Goal: Transaction & Acquisition: Purchase product/service

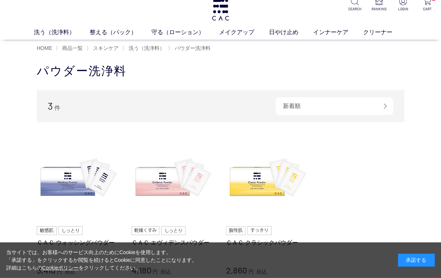
scroll to position [8, 0]
click at [72, 242] on link "ＣＡＣ ウォッシングパウダー" at bounding box center [79, 243] width 84 height 8
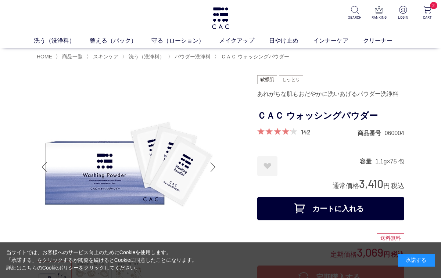
click at [276, 131] on span at bounding box center [274, 131] width 34 height 7
click at [296, 130] on div at bounding box center [277, 131] width 40 height 7
click at [270, 131] on span at bounding box center [274, 131] width 34 height 7
click at [274, 129] on span at bounding box center [274, 131] width 34 height 7
click at [301, 130] on link "142" at bounding box center [306, 132] width 10 height 8
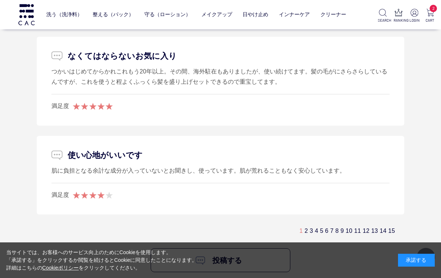
scroll to position [4628, 0]
click at [304, 227] on link "2" at bounding box center [305, 230] width 3 height 6
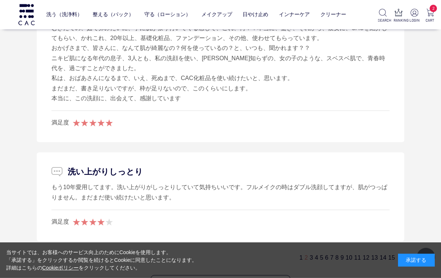
scroll to position [4762, 0]
click at [309, 254] on link "3" at bounding box center [310, 257] width 3 height 6
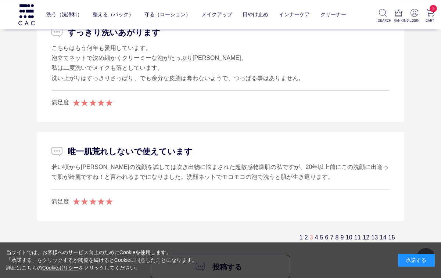
scroll to position [4613, 0]
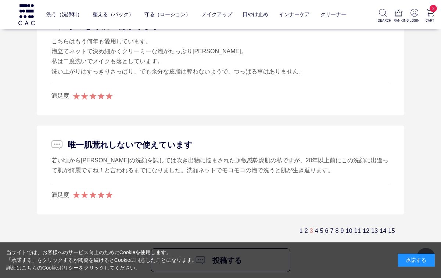
click at [315, 228] on link "4" at bounding box center [316, 231] width 3 height 6
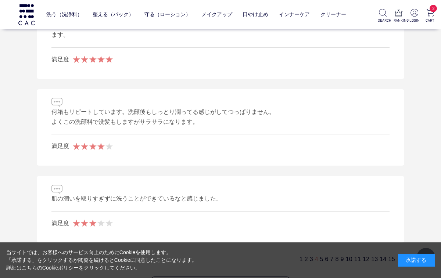
scroll to position [4666, 0]
click at [320, 255] on link "5" at bounding box center [321, 258] width 3 height 6
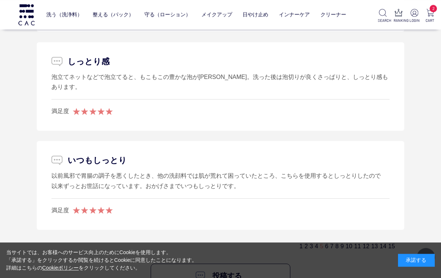
scroll to position [4721, 0]
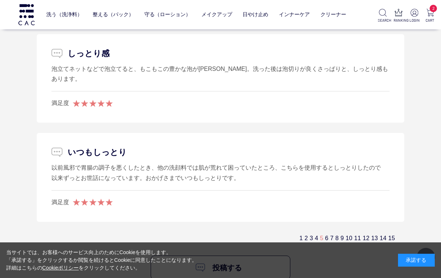
click at [312, 234] on div "1 2 3 4 5 6 7 8 9 10 11 12 13 14 15" at bounding box center [350, 238] width 103 height 8
click at [325, 235] on link "6" at bounding box center [326, 238] width 3 height 6
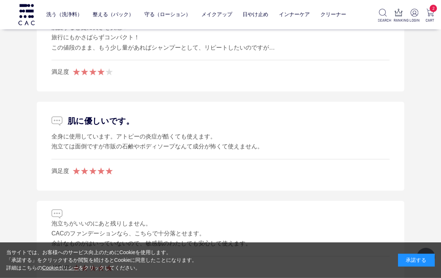
scroll to position [3854, 0]
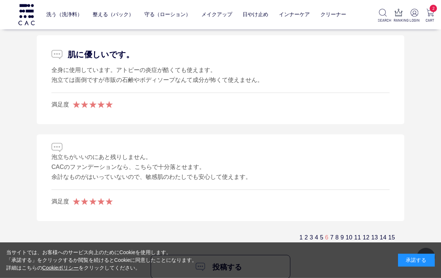
scroll to position [4748, 0]
click at [330, 233] on link "7" at bounding box center [331, 236] width 3 height 6
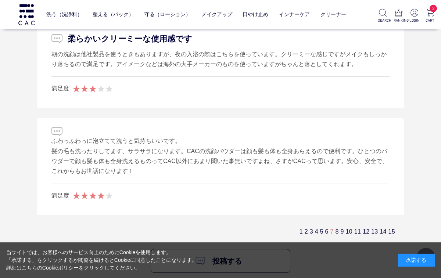
scroll to position [4613, 0]
click at [340, 228] on link "9" at bounding box center [341, 231] width 3 height 6
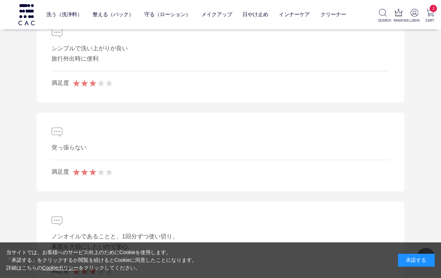
scroll to position [4501, 0]
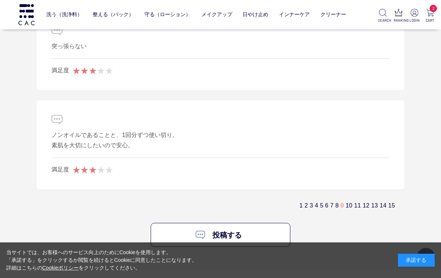
click at [345, 202] on link "10" at bounding box center [348, 205] width 7 height 6
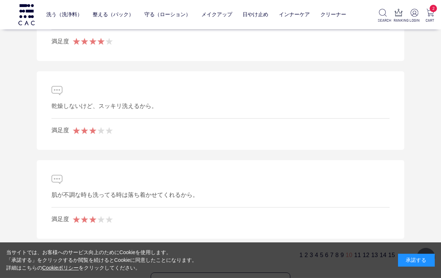
scroll to position [4525, 0]
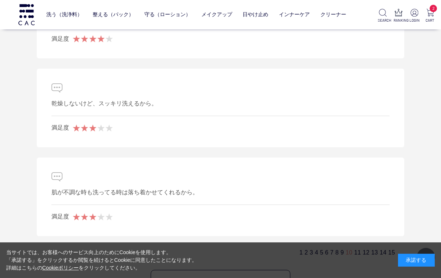
click at [354, 249] on link "11" at bounding box center [357, 252] width 7 height 6
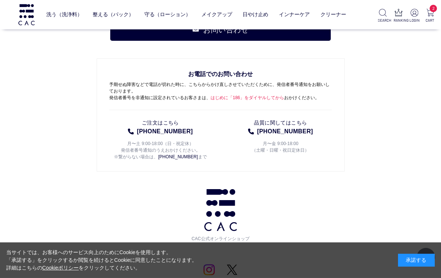
scroll to position [3854, 0]
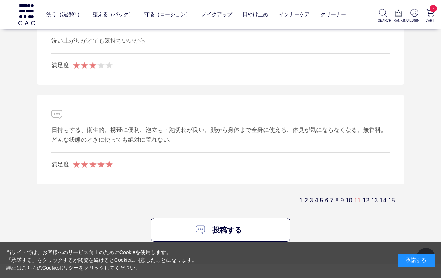
click at [363, 197] on link "12" at bounding box center [365, 200] width 7 height 6
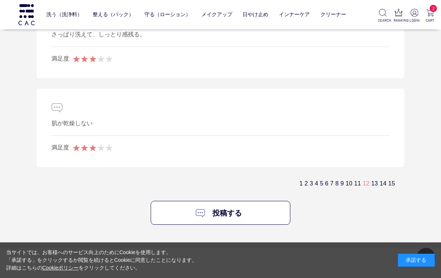
click at [379, 180] on link "14" at bounding box center [382, 183] width 7 height 6
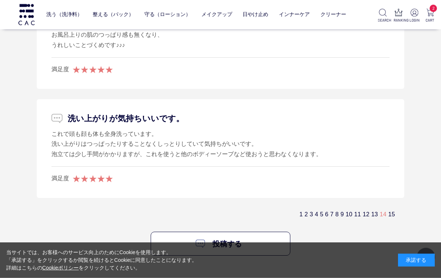
scroll to position [4664, 0]
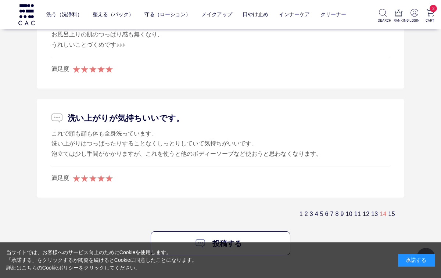
click at [371, 211] on link "13" at bounding box center [374, 214] width 7 height 6
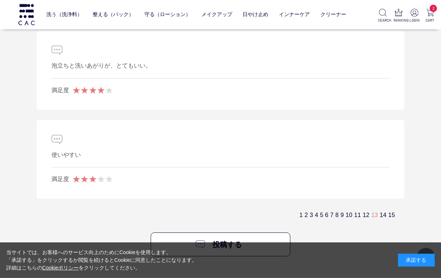
scroll to position [4580, 0]
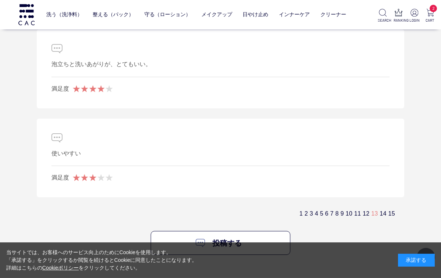
click at [393, 210] on link "15" at bounding box center [391, 213] width 7 height 6
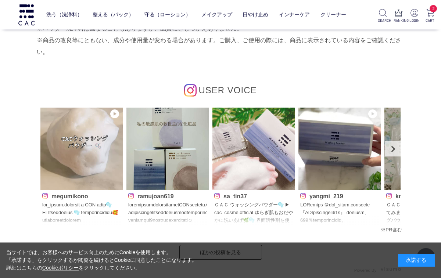
scroll to position [3416, 0]
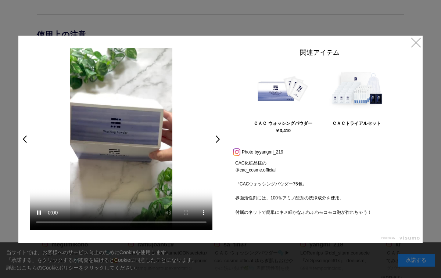
click at [410, 43] on link "×" at bounding box center [415, 42] width 13 height 13
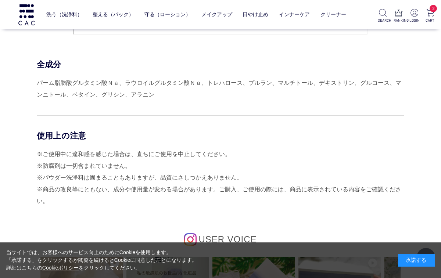
scroll to position [3267, 0]
click at [147, 28] on link "保湿化粧水" at bounding box center [148, 30] width 26 height 6
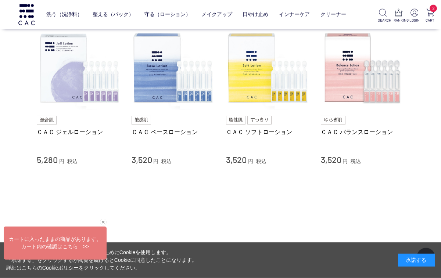
scroll to position [72, 0]
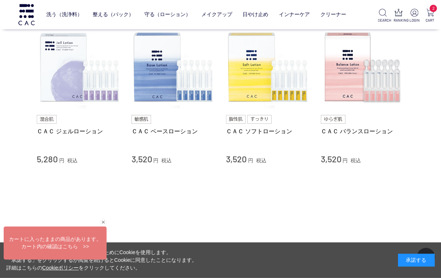
click at [162, 131] on link "ＣＡＣ ベースローション" at bounding box center [173, 131] width 84 height 8
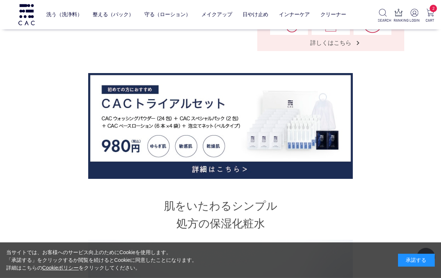
scroll to position [305, 0]
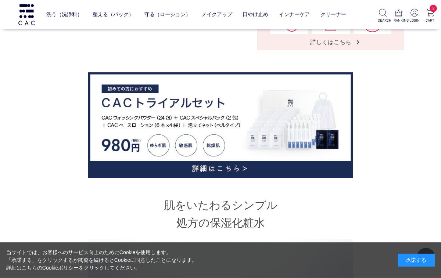
click at [226, 164] on img at bounding box center [220, 125] width 264 height 106
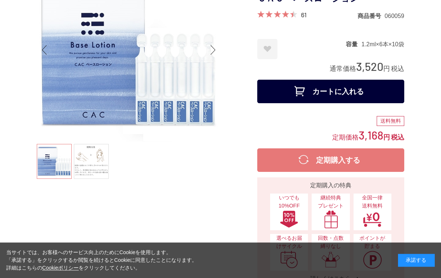
scroll to position [0, 0]
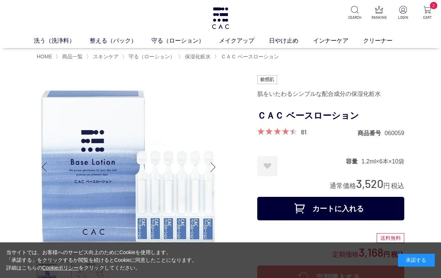
click at [75, 58] on span "商品一覧" at bounding box center [72, 57] width 21 height 6
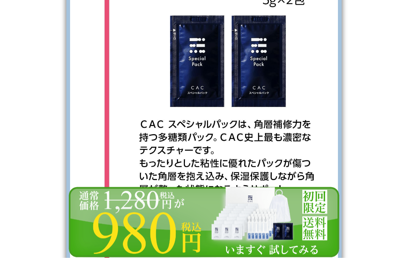
scroll to position [7488, 0]
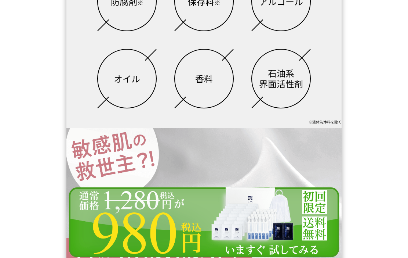
scroll to position [0, 0]
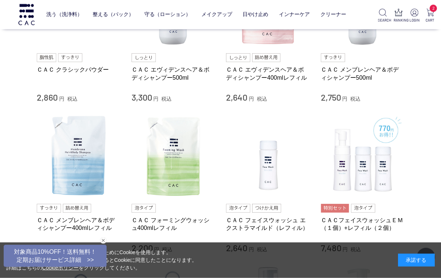
scroll to position [509, 0]
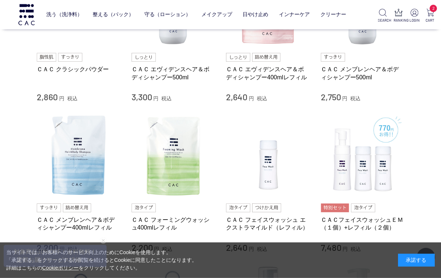
click at [69, 221] on link "ＣＡＣ メンブレンヘア＆ボディシャンプー400mlレフィル" at bounding box center [79, 224] width 84 height 16
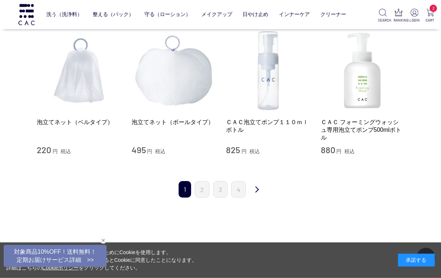
scroll to position [734, 0]
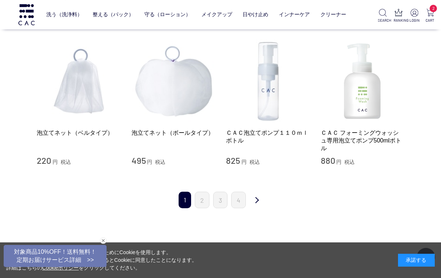
click at [254, 200] on link "次" at bounding box center [256, 200] width 15 height 17
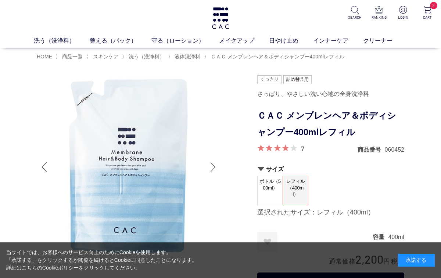
click at [281, 149] on span at bounding box center [272, 147] width 31 height 7
click at [297, 149] on div "7" at bounding box center [280, 148] width 47 height 9
click at [271, 150] on span at bounding box center [272, 147] width 31 height 7
click at [301, 151] on link "7" at bounding box center [302, 148] width 3 height 8
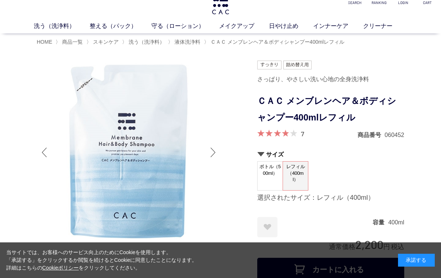
scroll to position [17, 0]
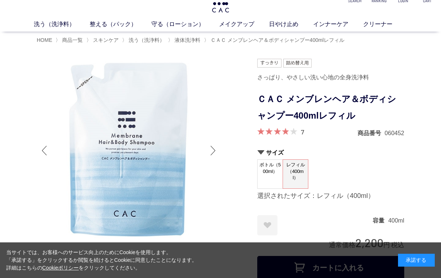
click at [210, 152] on div at bounding box center [213, 150] width 15 height 29
click at [205, 150] on img at bounding box center [129, 151] width 184 height 184
click at [203, 153] on img at bounding box center [129, 151] width 184 height 184
click at [179, 161] on img at bounding box center [129, 151] width 184 height 184
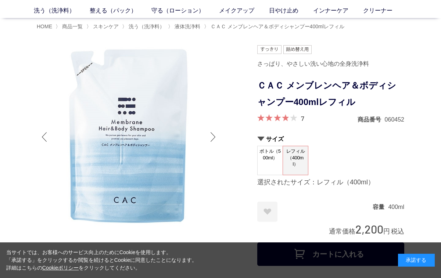
scroll to position [33, 0]
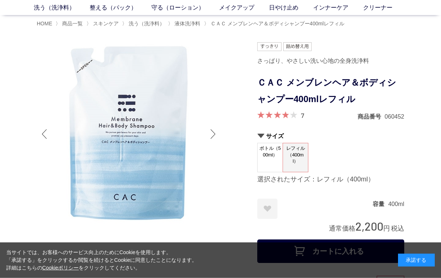
click at [206, 129] on img at bounding box center [129, 134] width 184 height 184
click at [214, 131] on div at bounding box center [213, 133] width 15 height 29
click at [217, 127] on div at bounding box center [213, 133] width 15 height 29
click at [216, 130] on div at bounding box center [213, 133] width 15 height 29
click at [218, 130] on div at bounding box center [213, 133] width 15 height 29
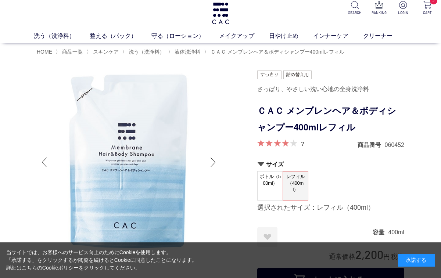
scroll to position [0, 0]
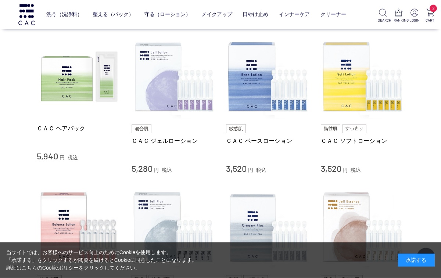
scroll to position [272, 0]
click at [72, 129] on link "ＣＡＣ ヘアパック" at bounding box center [79, 128] width 84 height 8
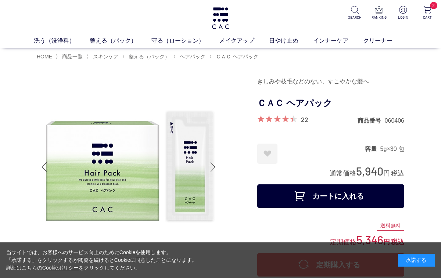
click at [61, 41] on link "洗う（洗浄料）" at bounding box center [62, 40] width 56 height 9
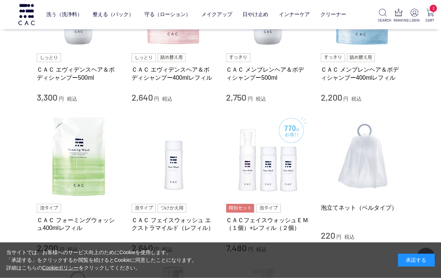
scroll to position [379, 0]
click at [76, 221] on link "ＣＡＣ フォーミングウォッシュ400mlレフィル" at bounding box center [79, 224] width 84 height 16
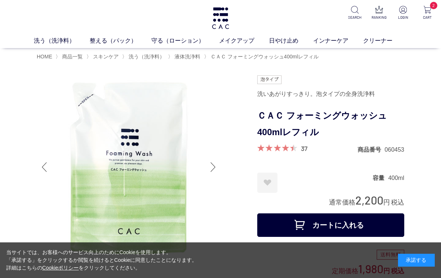
click at [298, 149] on div "37" at bounding box center [282, 148] width 50 height 9
click at [290, 149] on span at bounding box center [275, 147] width 36 height 7
click at [281, 147] on span at bounding box center [275, 147] width 36 height 7
click at [287, 149] on span at bounding box center [275, 147] width 36 height 7
click at [304, 148] on link "37" at bounding box center [304, 148] width 7 height 8
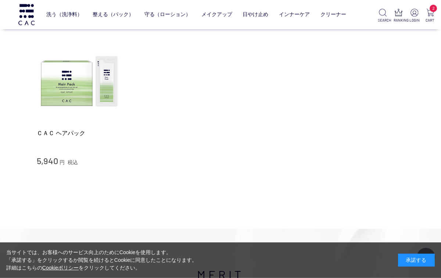
scroll to position [2422, 0]
click at [142, 30] on link "ベース" at bounding box center [145, 30] width 15 height 6
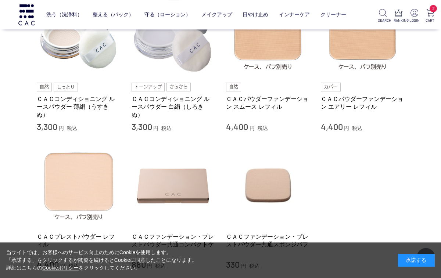
scroll to position [104, 0]
click at [264, 104] on link "ＣＡＣパウダーファンデーション スムース レフィル" at bounding box center [268, 103] width 84 height 16
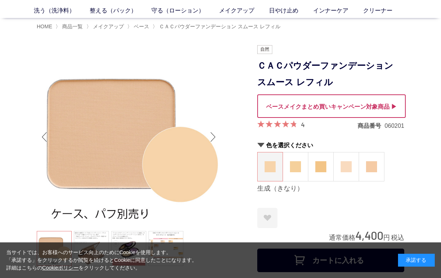
scroll to position [30, 0]
click at [319, 164] on img at bounding box center [320, 166] width 11 height 11
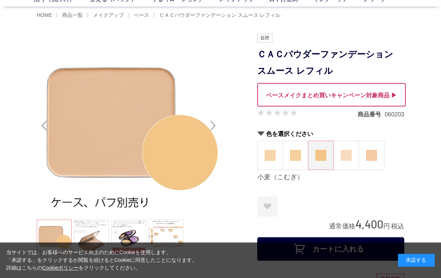
scroll to position [41, 0]
click at [96, 239] on link at bounding box center [91, 237] width 35 height 35
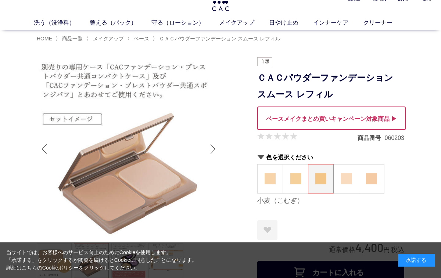
scroll to position [0, 0]
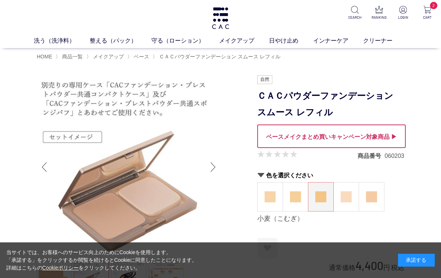
click at [428, 10] on img at bounding box center [427, 10] width 8 height 8
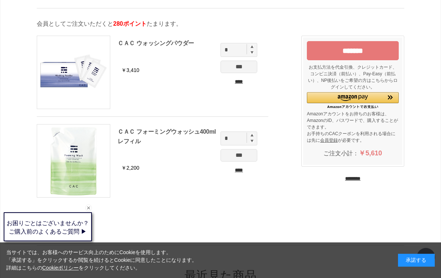
scroll to position [27, 0]
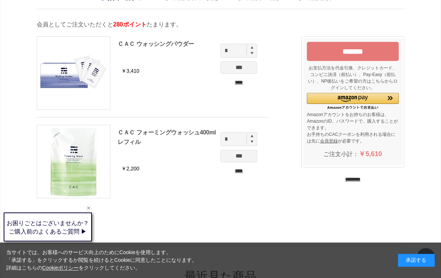
click at [359, 53] on input "*******" at bounding box center [353, 51] width 92 height 19
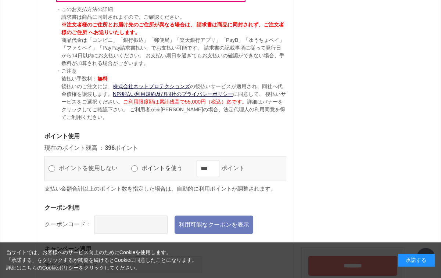
scroll to position [691, 0]
click at [230, 231] on link "利用可能なクーポンを表示" at bounding box center [213, 225] width 79 height 18
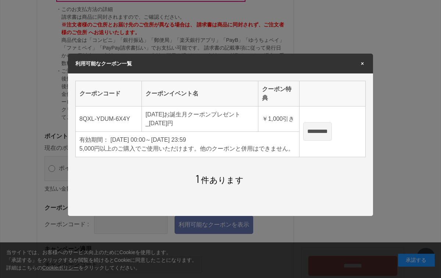
click at [332, 137] on input "*********" at bounding box center [317, 131] width 29 height 18
type input "**********"
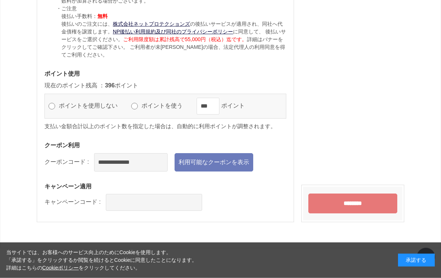
scroll to position [754, 0]
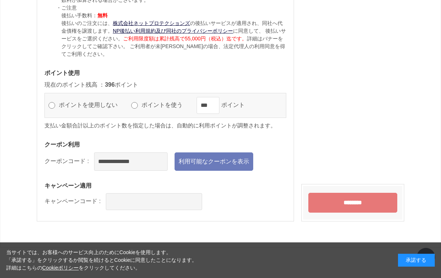
click at [358, 209] on input "********" at bounding box center [352, 203] width 89 height 20
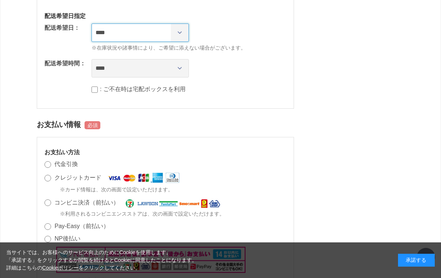
click at [175, 34] on select "**********" at bounding box center [139, 32] width 97 height 18
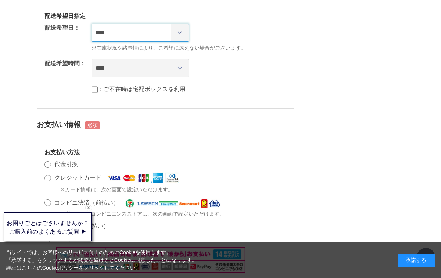
select select "********"
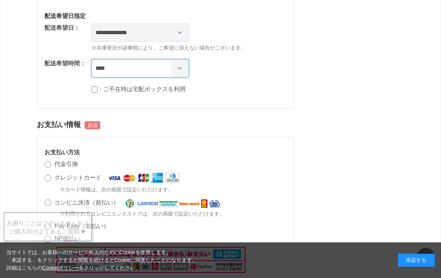
click at [179, 70] on select "**** *** ****** ****** ****** ******" at bounding box center [139, 68] width 97 height 18
select select "**"
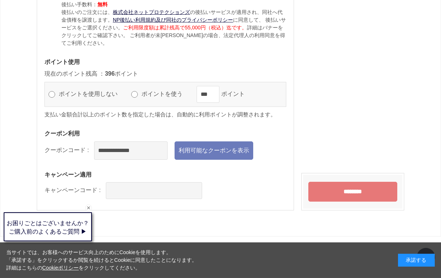
scroll to position [772, 0]
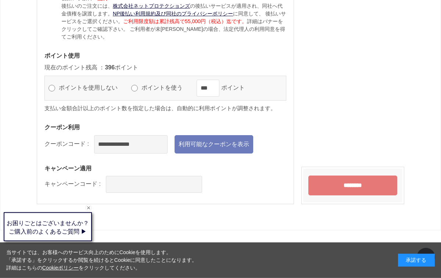
click at [365, 193] on input "********" at bounding box center [352, 185] width 89 height 20
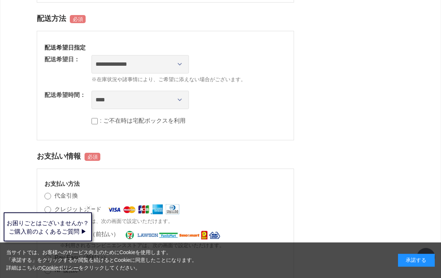
scroll to position [389, 0]
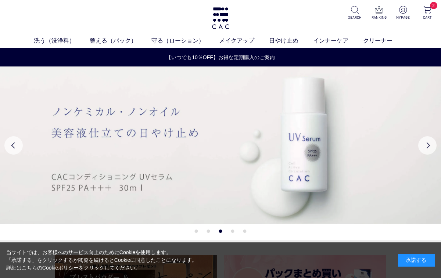
click at [429, 12] on img at bounding box center [427, 10] width 8 height 8
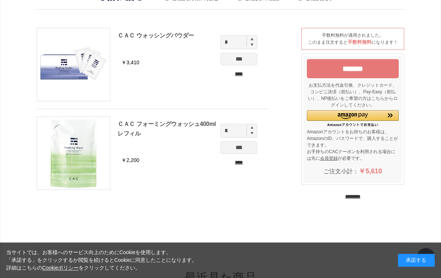
scroll to position [26, 0]
click at [357, 70] on input "*******" at bounding box center [353, 68] width 92 height 19
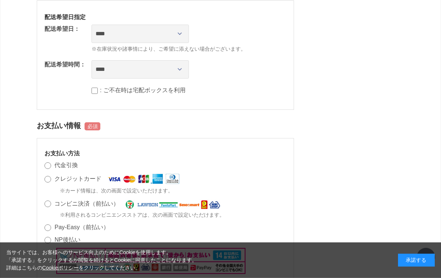
scroll to position [420, 0]
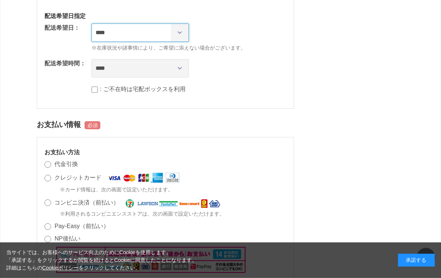
click at [177, 34] on select "**********" at bounding box center [139, 32] width 97 height 18
select select "********"
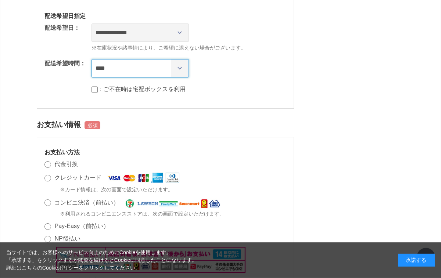
click at [174, 69] on select "**** *** ****** ****** ****** ******" at bounding box center [139, 68] width 97 height 18
select select "**"
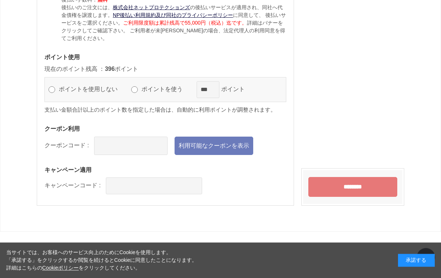
scroll to position [772, 0]
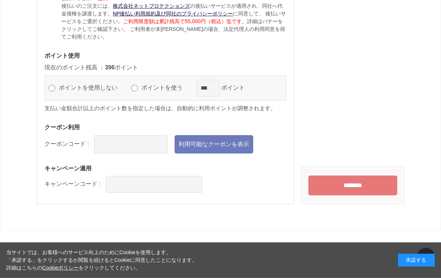
click at [227, 150] on link "利用可能なクーポンを表示" at bounding box center [213, 144] width 79 height 18
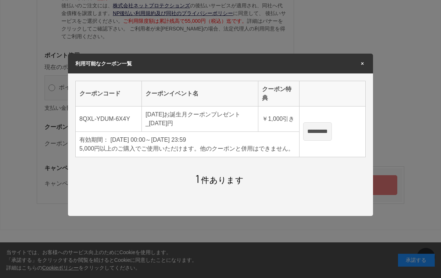
click at [332, 137] on input "*********" at bounding box center [317, 131] width 29 height 18
type input "**********"
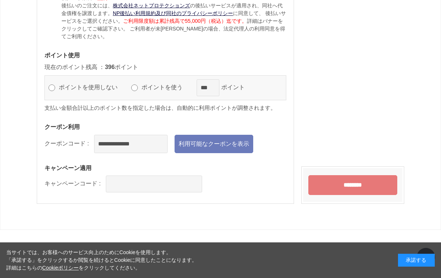
click at [361, 193] on input "********" at bounding box center [352, 185] width 89 height 20
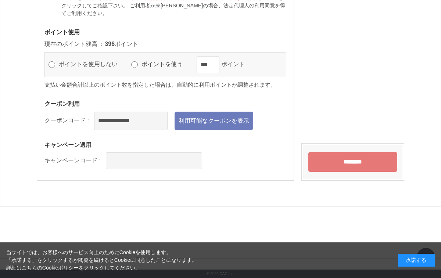
click at [356, 162] on input "********" at bounding box center [352, 162] width 89 height 20
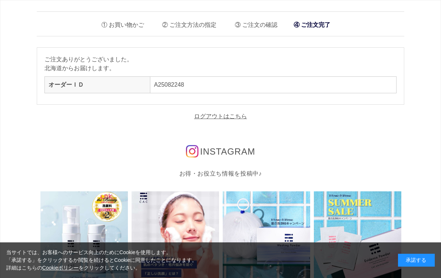
click at [213, 116] on link "ログアウトはこちら" at bounding box center [220, 116] width 53 height 6
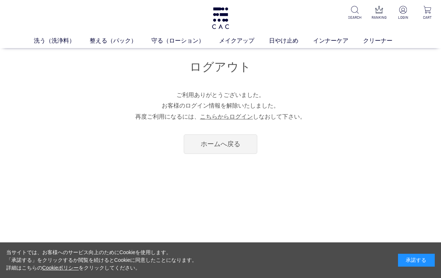
click at [229, 143] on link "ホームへ戻る" at bounding box center [220, 143] width 73 height 19
